Goal: Navigation & Orientation: Find specific page/section

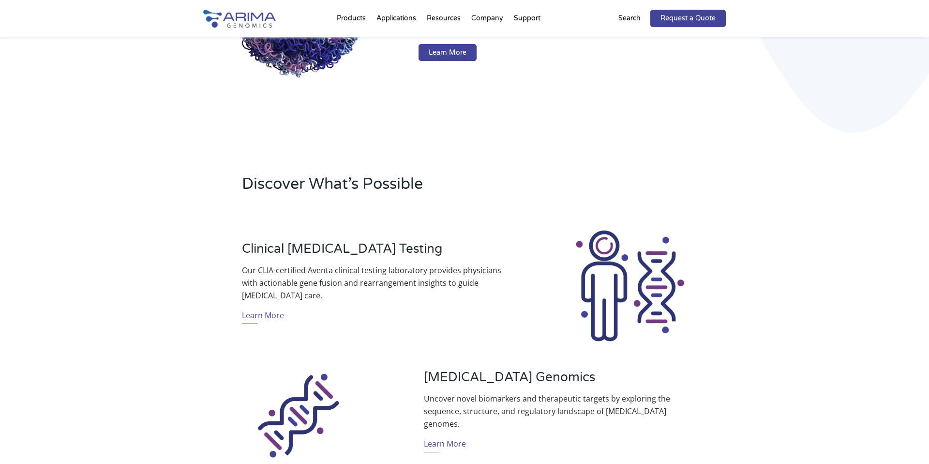
scroll to position [263, 0]
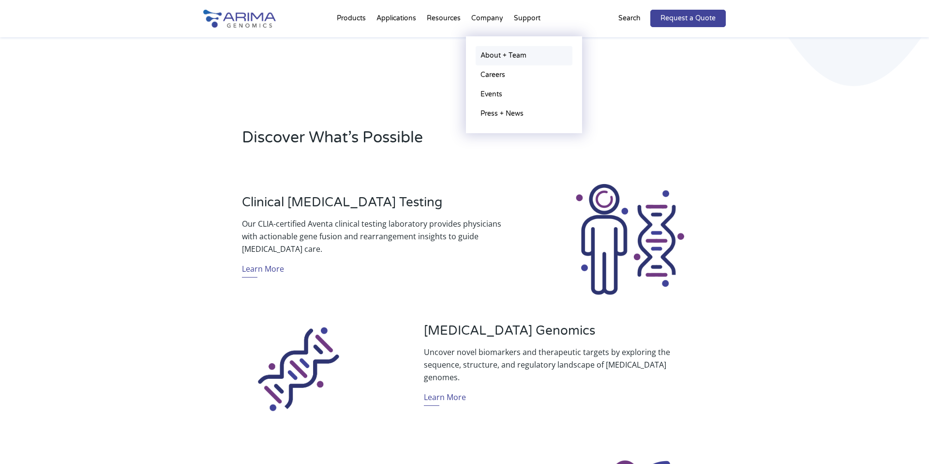
click at [491, 56] on link "About + Team" at bounding box center [524, 55] width 97 height 19
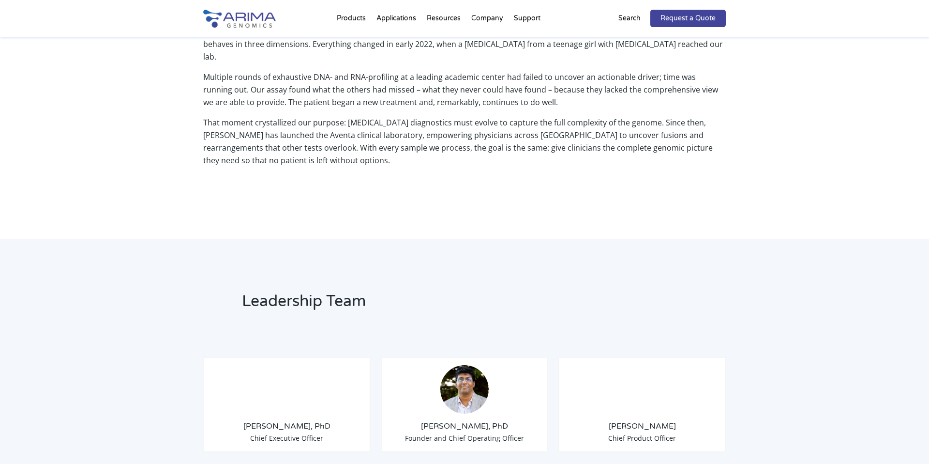
scroll to position [521, 0]
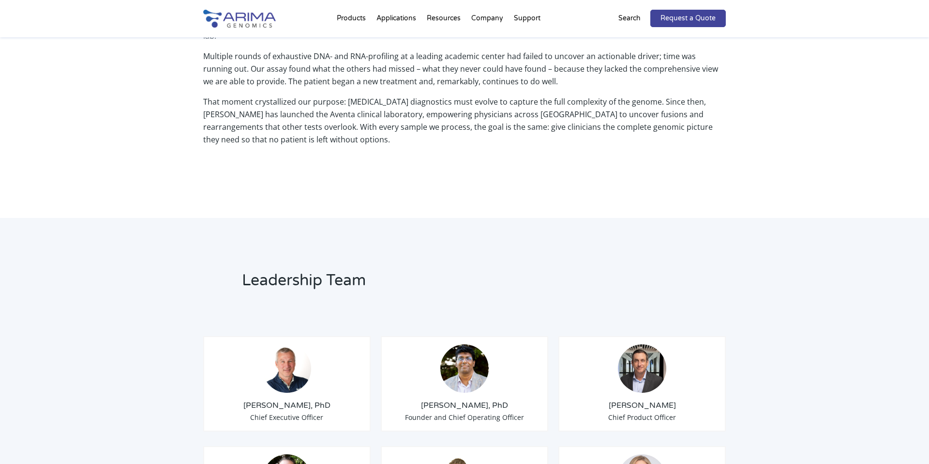
click at [298, 351] on img at bounding box center [287, 368] width 48 height 48
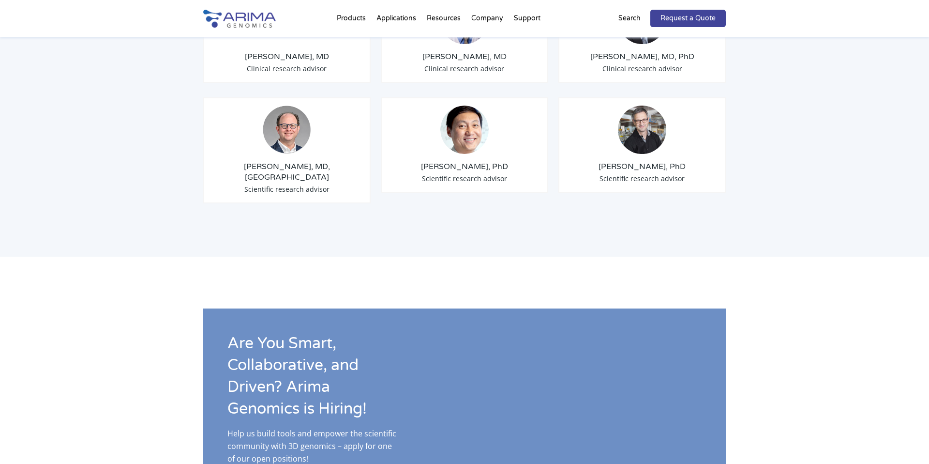
scroll to position [1278, 0]
